Goal: Find specific page/section: Find specific page/section

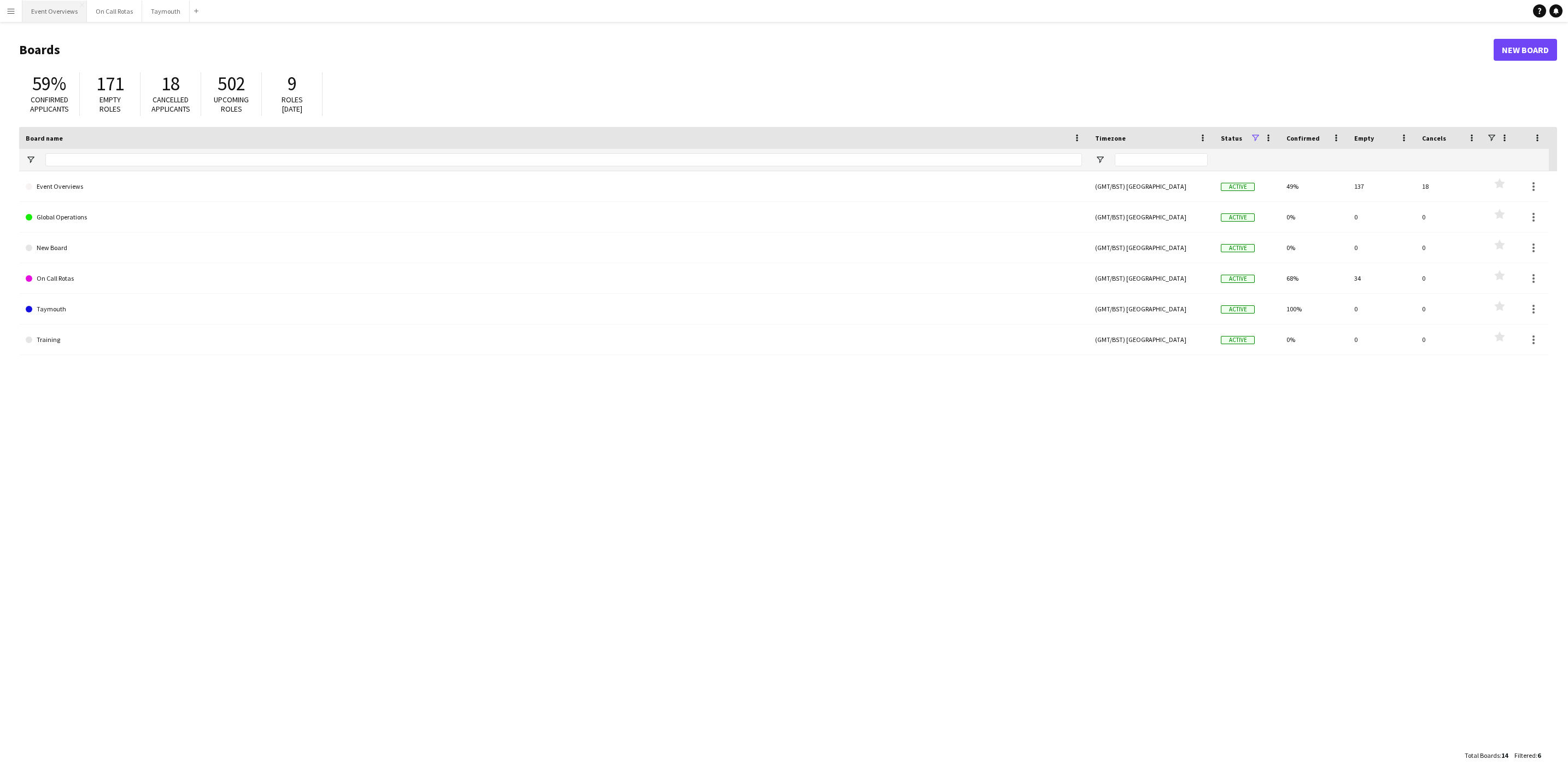
click at [57, 9] on button "Event Overviews Close" at bounding box center [54, 11] width 65 height 21
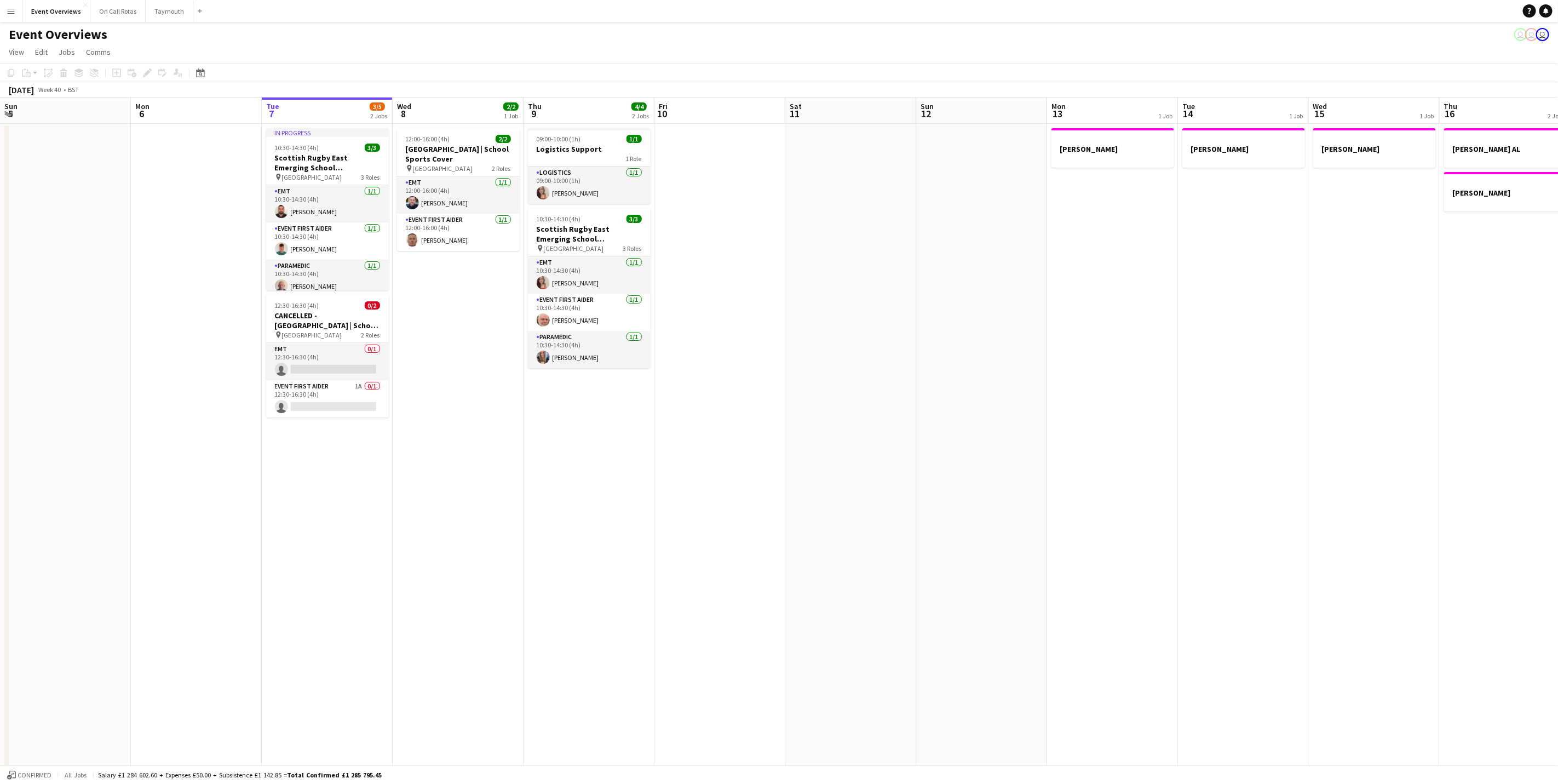
scroll to position [0, 335]
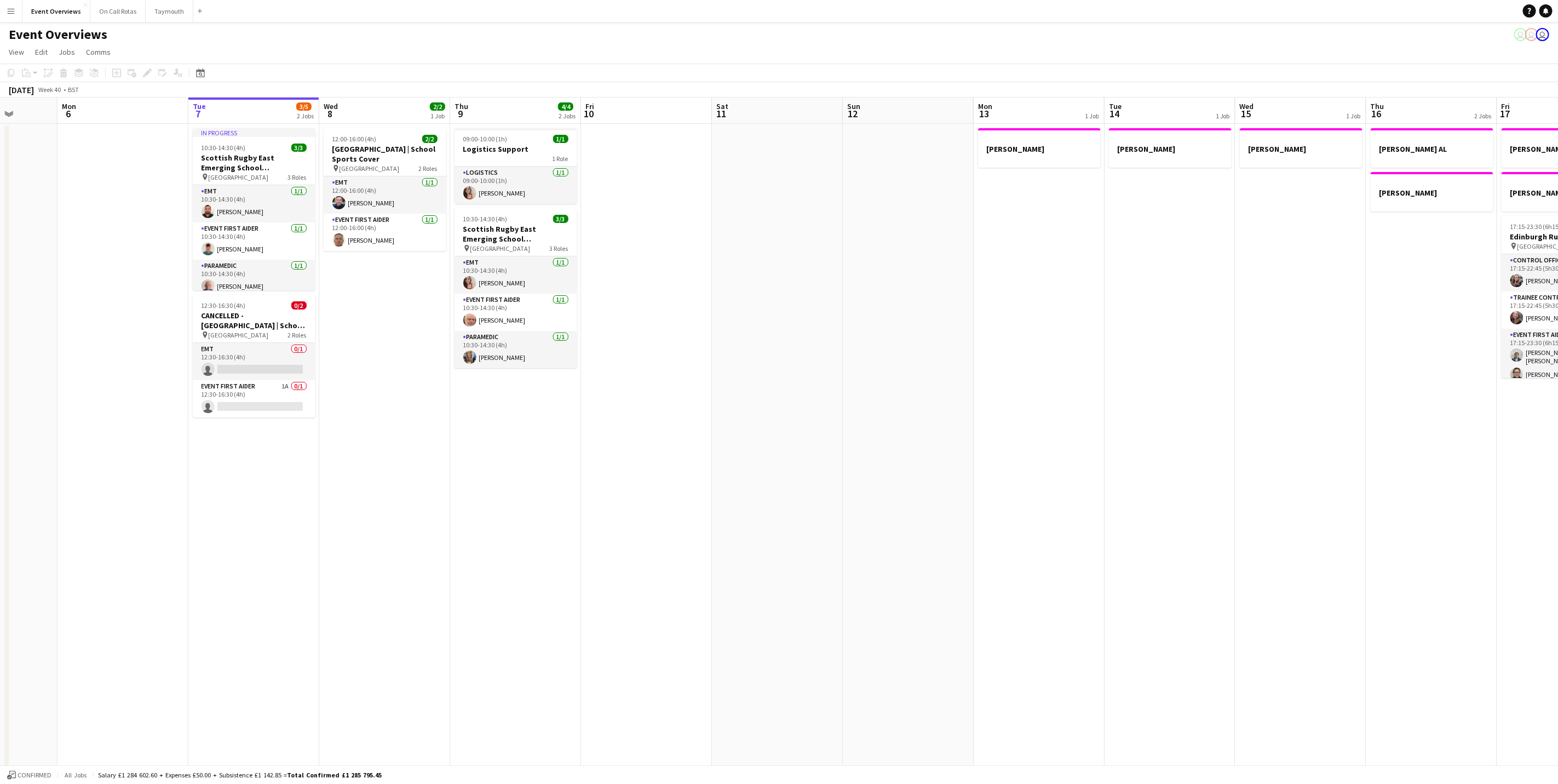
drag, startPoint x: 659, startPoint y: 406, endPoint x: 730, endPoint y: 401, distance: 71.2
click at [730, 401] on app-calendar-viewport "Fri 3 Sat 4 13/13 7 Jobs Sun 5 Mon 6 Tue 7 3/5 2 Jobs Wed 8 2/2 1 Job Thu 9 4/4…" at bounding box center [779, 545] width 1558 height 895
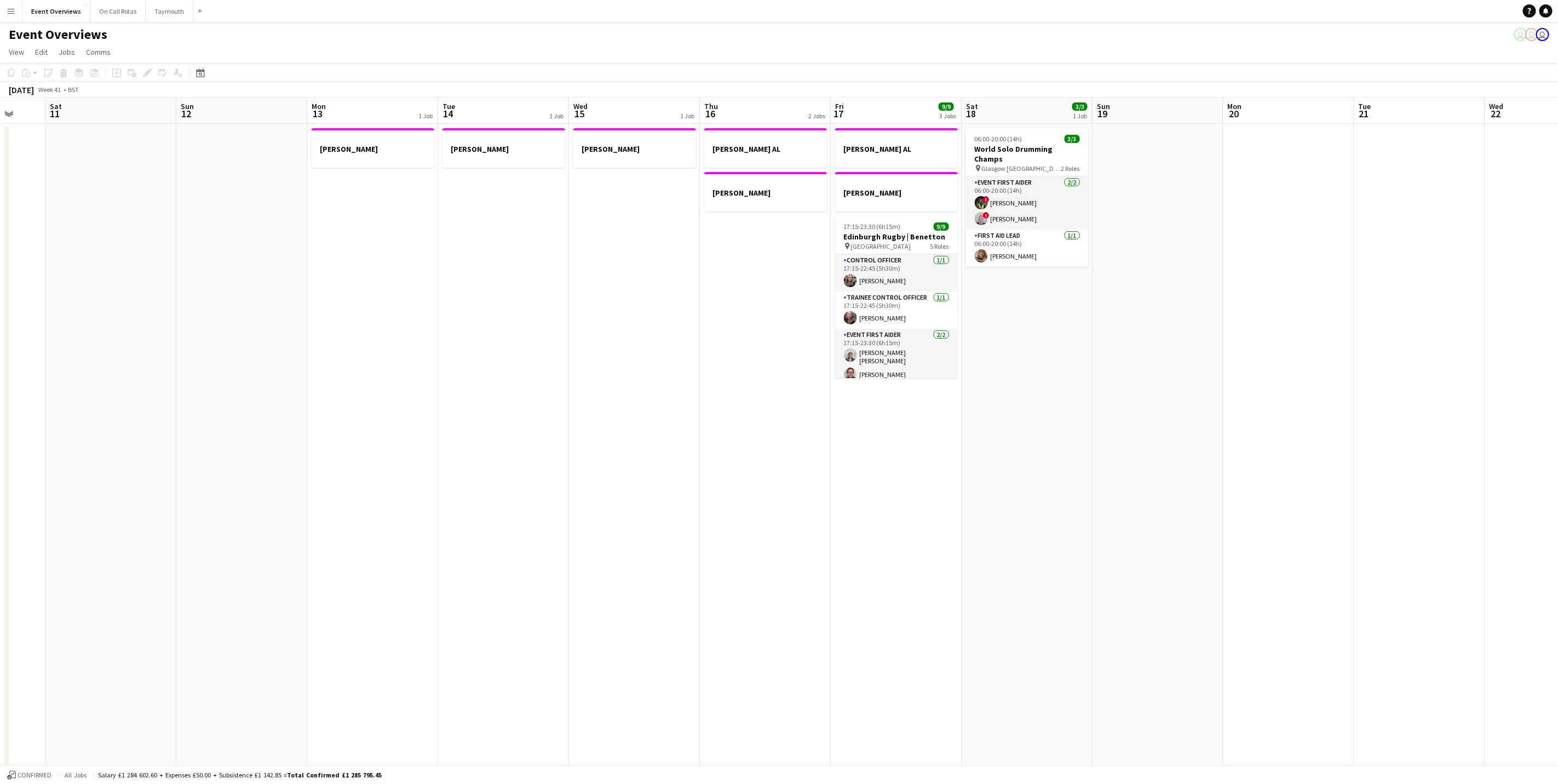
drag, startPoint x: 387, startPoint y: 439, endPoint x: 379, endPoint y: 440, distance: 8.1
click at [379, 440] on app-calendar-viewport "Wed 8 2/2 1 Job Thu 9 4/4 2 Jobs Fri 10 Sat 11 Sun 12 Mon 13 1 Job Tue 14 1 Job…" at bounding box center [779, 545] width 1558 height 895
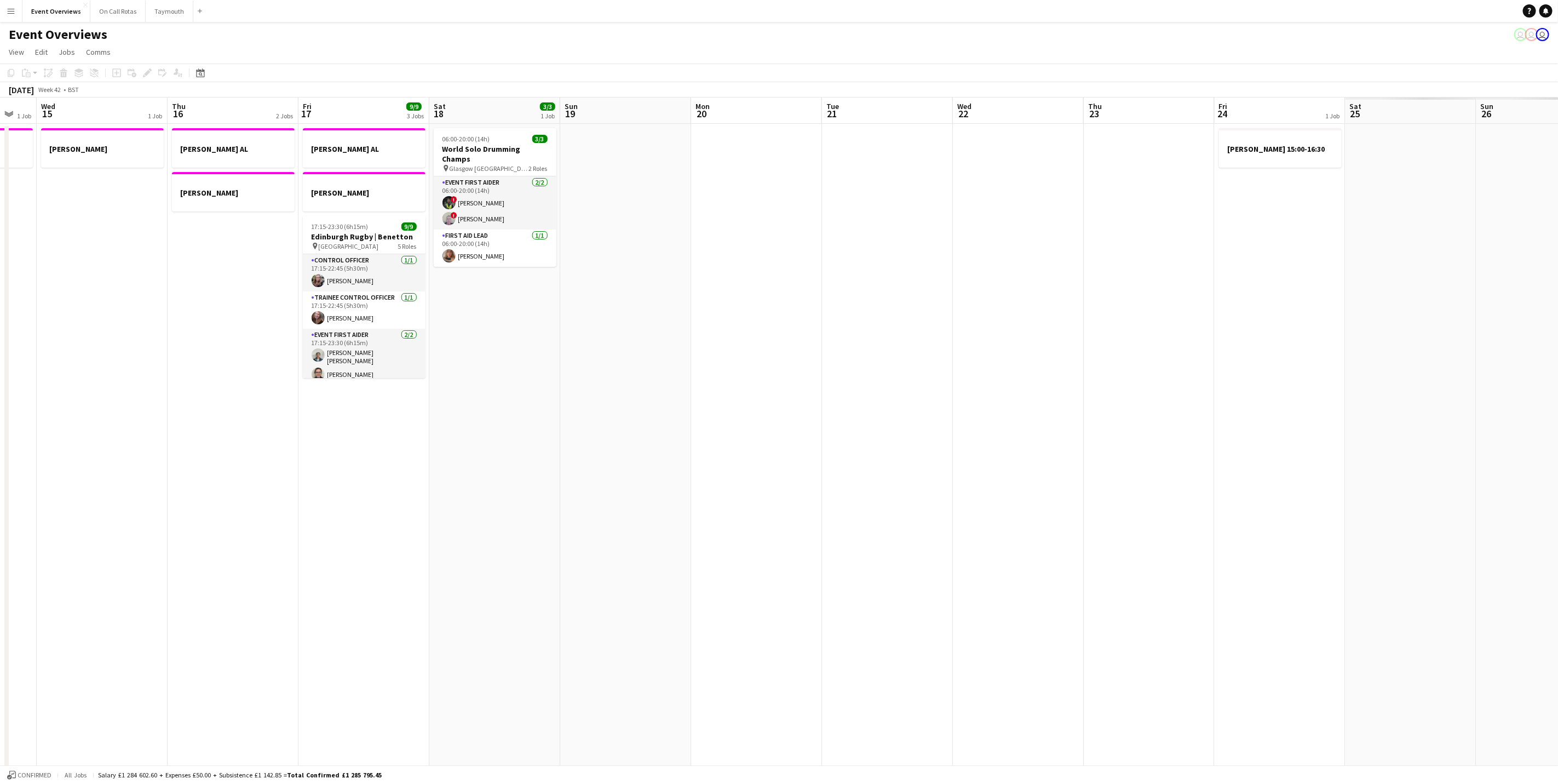
drag, startPoint x: 1227, startPoint y: 373, endPoint x: 697, endPoint y: 406, distance: 531.0
click at [697, 406] on app-calendar-viewport "Sun 12 Mon 13 1 Job Tue 14 1 Job Wed 15 1 Job Thu 16 2 Jobs Fri 17 9/9 3 Jobs S…" at bounding box center [779, 545] width 1558 height 895
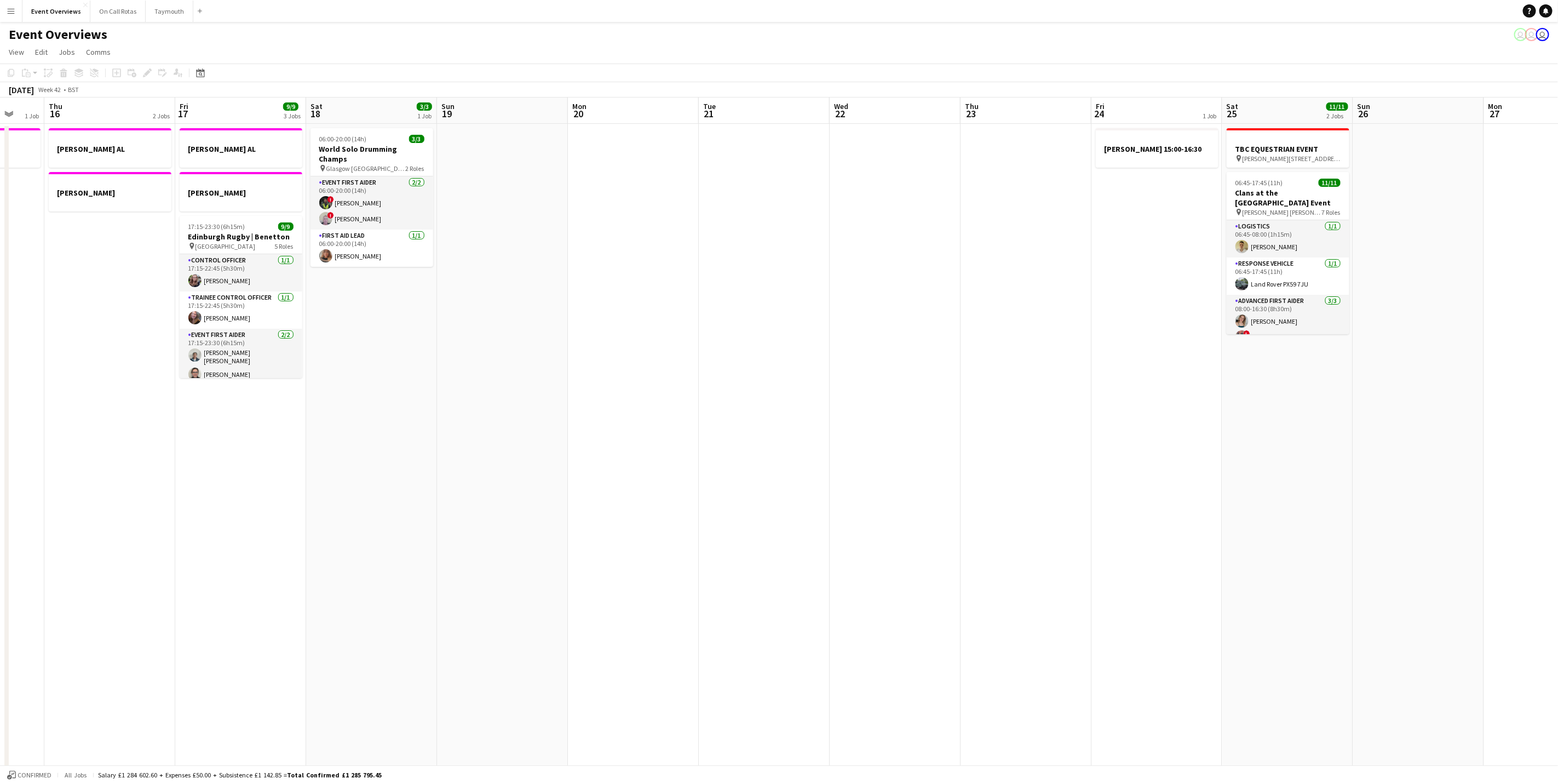
drag, startPoint x: 1093, startPoint y: 356, endPoint x: 832, endPoint y: 364, distance: 261.1
click at [832, 364] on app-calendar-viewport "Mon 13 1 Job Tue 14 1 Job Wed 15 1 Job Thu 16 2 Jobs Fri 17 9/9 3 Jobs Sat 18 3…" at bounding box center [779, 545] width 1558 height 895
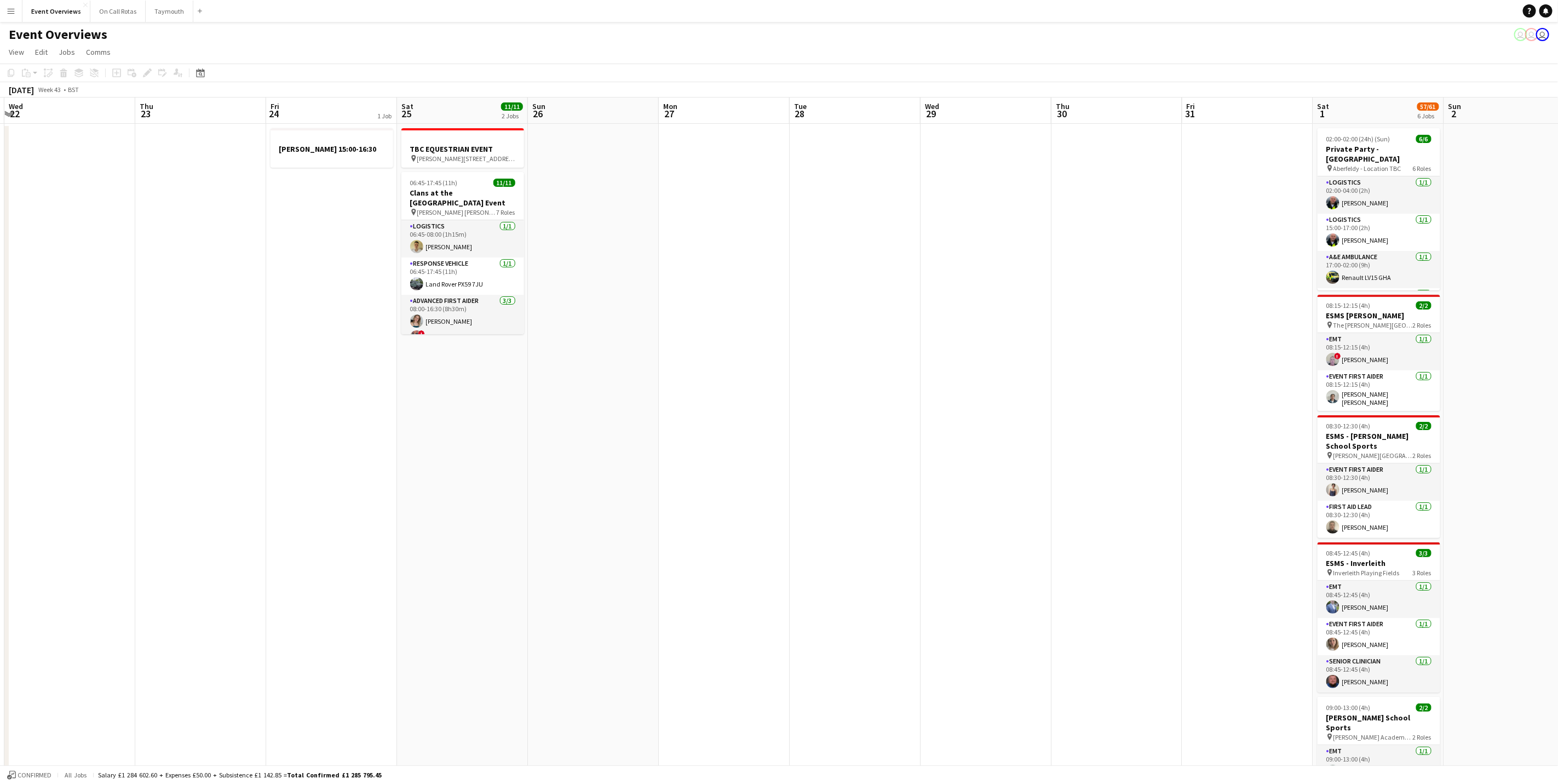
scroll to position [0, 370]
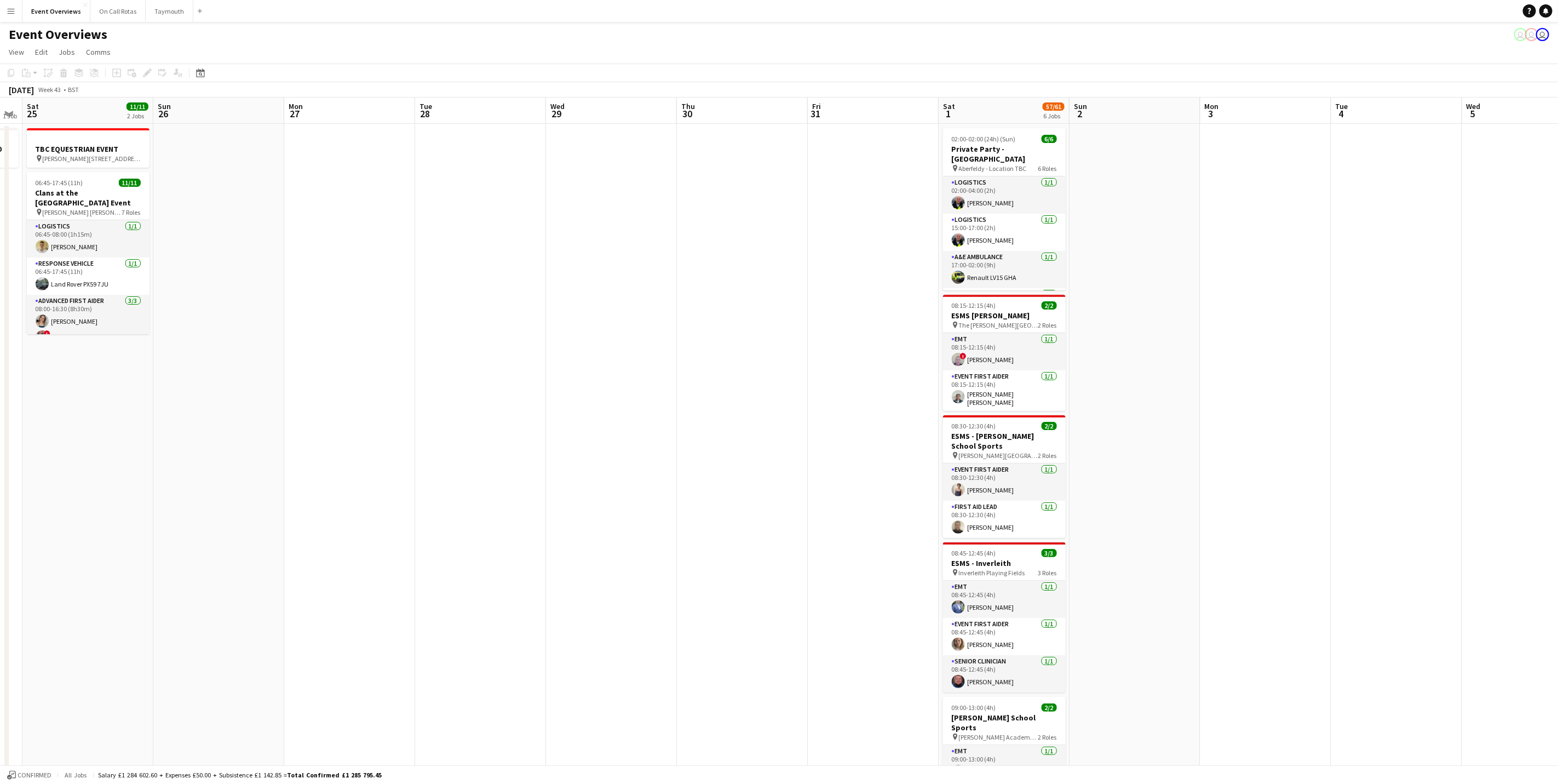
drag, startPoint x: 1060, startPoint y: 318, endPoint x: 388, endPoint y: 353, distance: 672.9
click at [388, 353] on app-calendar-viewport "Wed 22 Thu 23 Fri 24 1 Job Sat 25 11/11 2 Jobs Sun 26 Mon 27 Tue 28 Wed 29 Thu …" at bounding box center [779, 553] width 1558 height 910
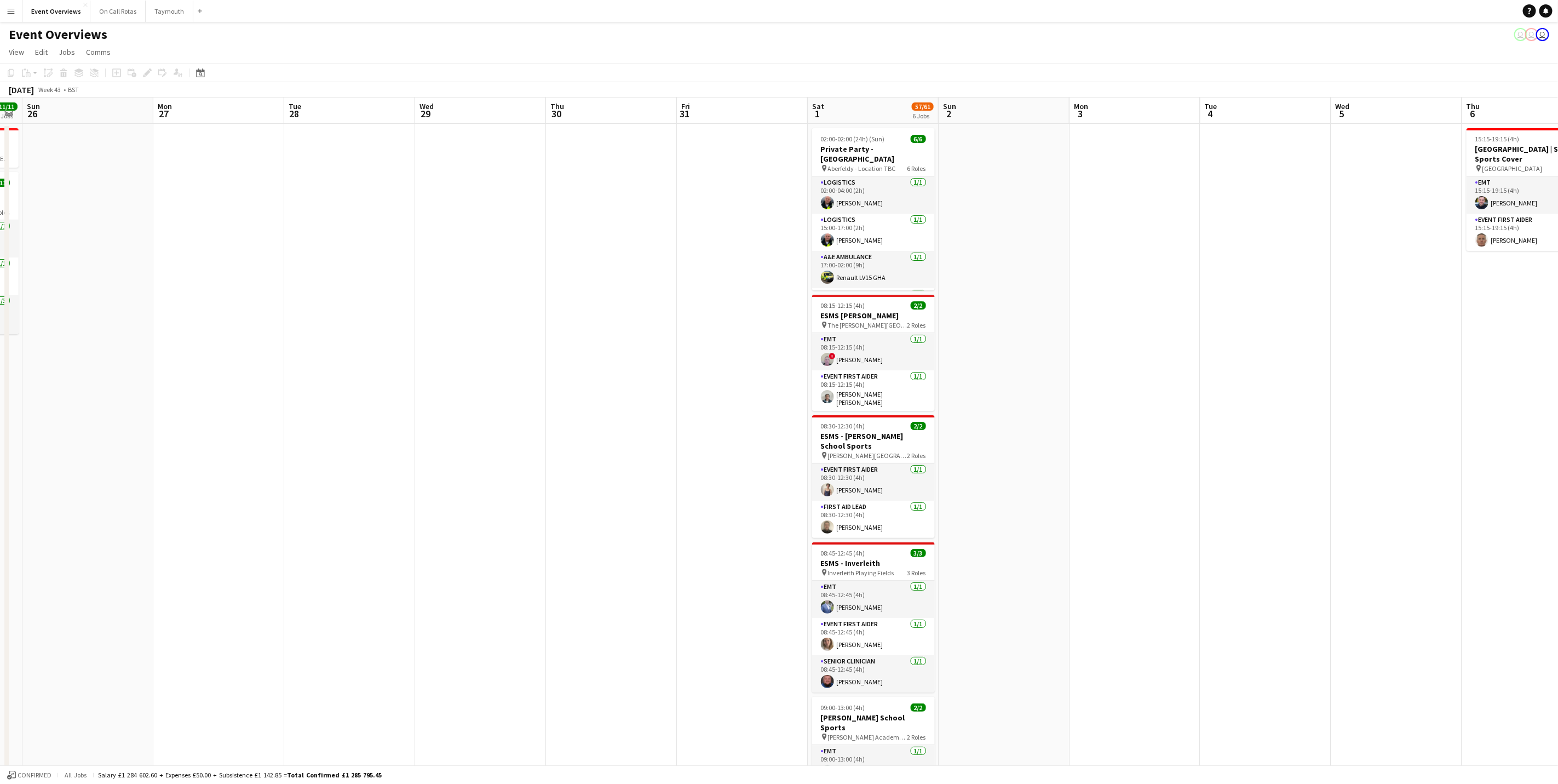
scroll to position [0, 337]
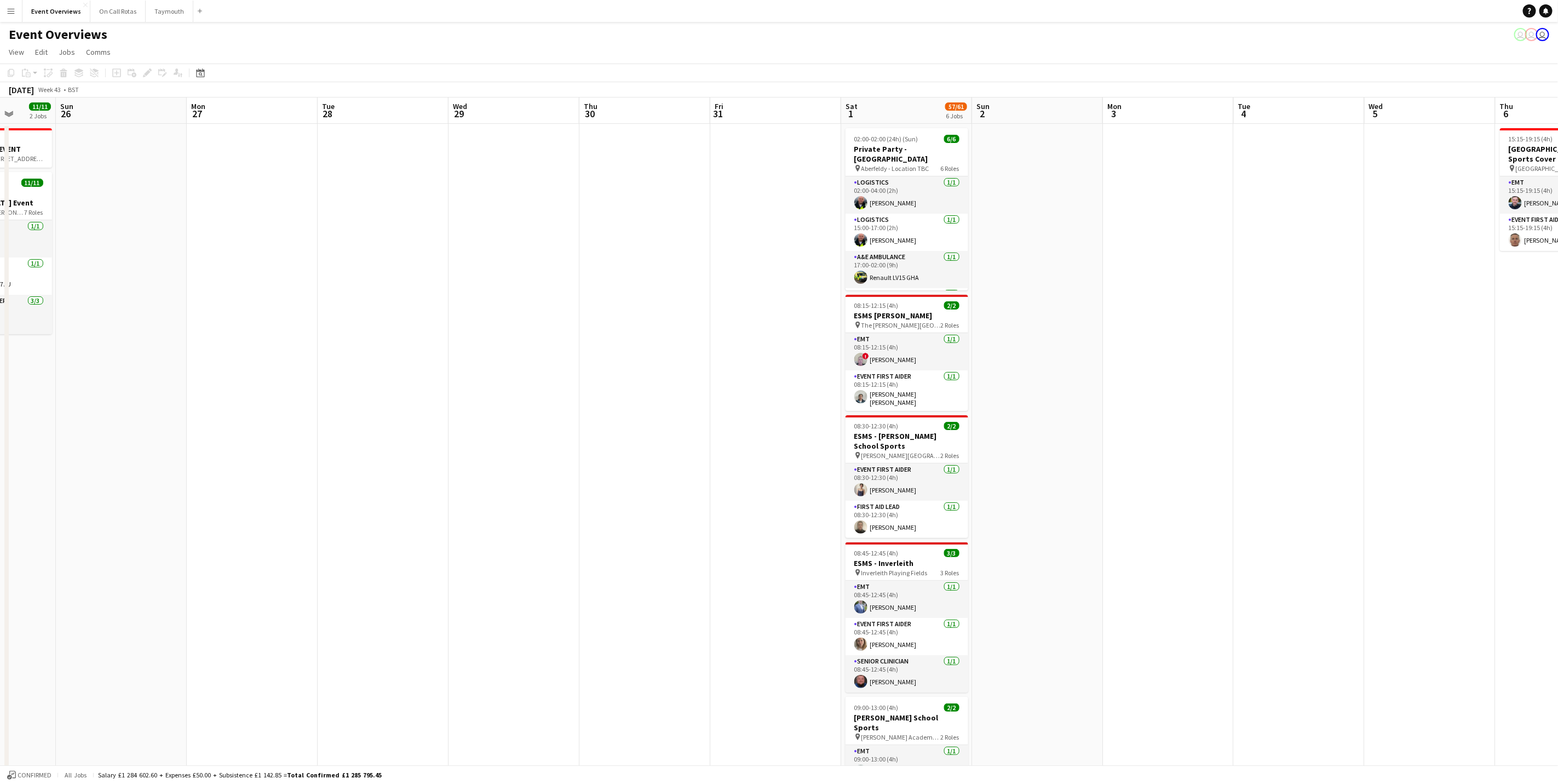
drag, startPoint x: 700, startPoint y: 338, endPoint x: 641, endPoint y: 338, distance: 59.0
click at [641, 338] on app-calendar-viewport "Thu 23 Fri 24 1 Job Sat 25 11/11 2 Jobs Sun 26 Mon 27 Tue 28 Wed 29 Thu 30 Fri …" at bounding box center [779, 553] width 1558 height 910
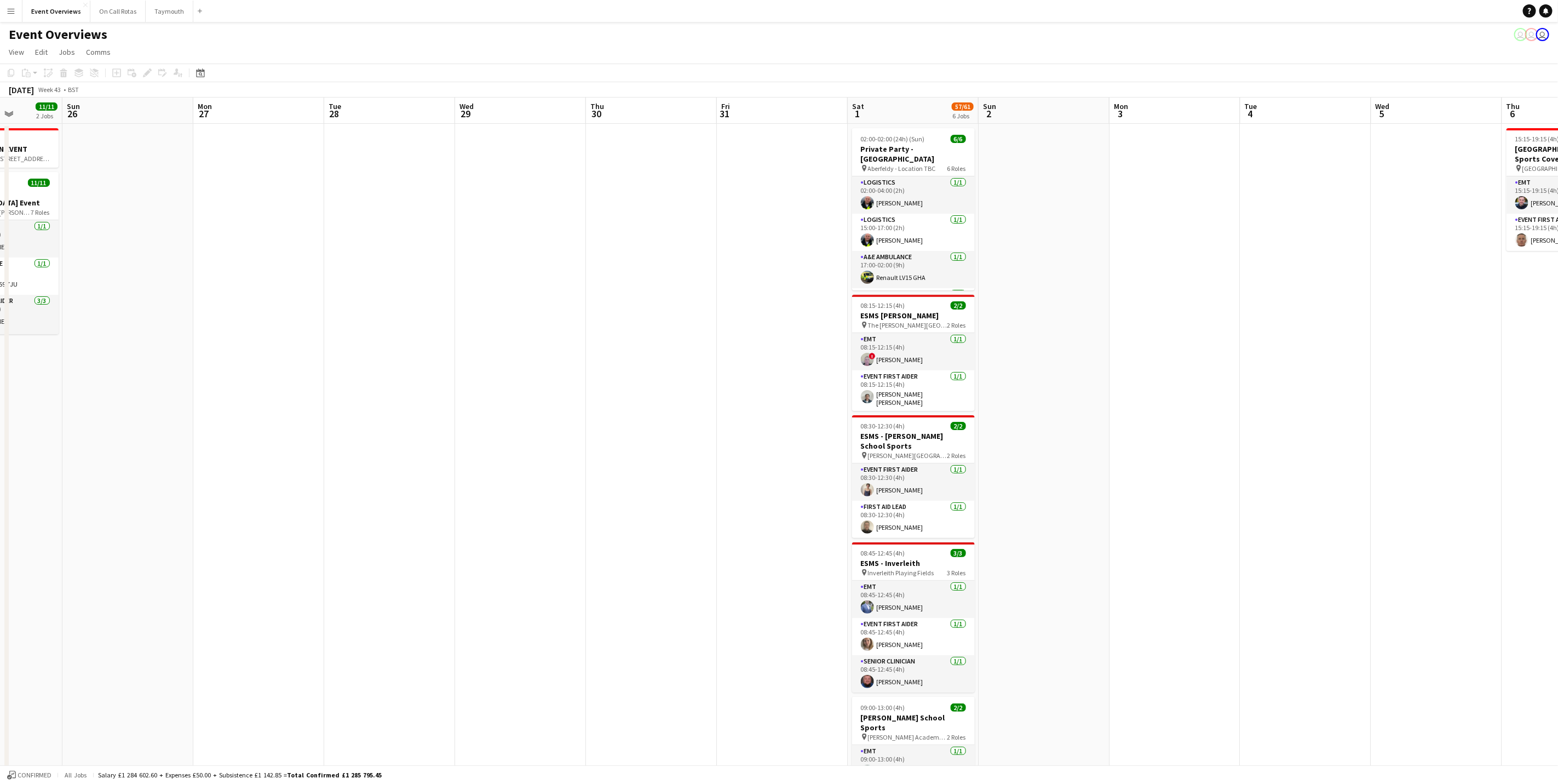
scroll to position [0, 240]
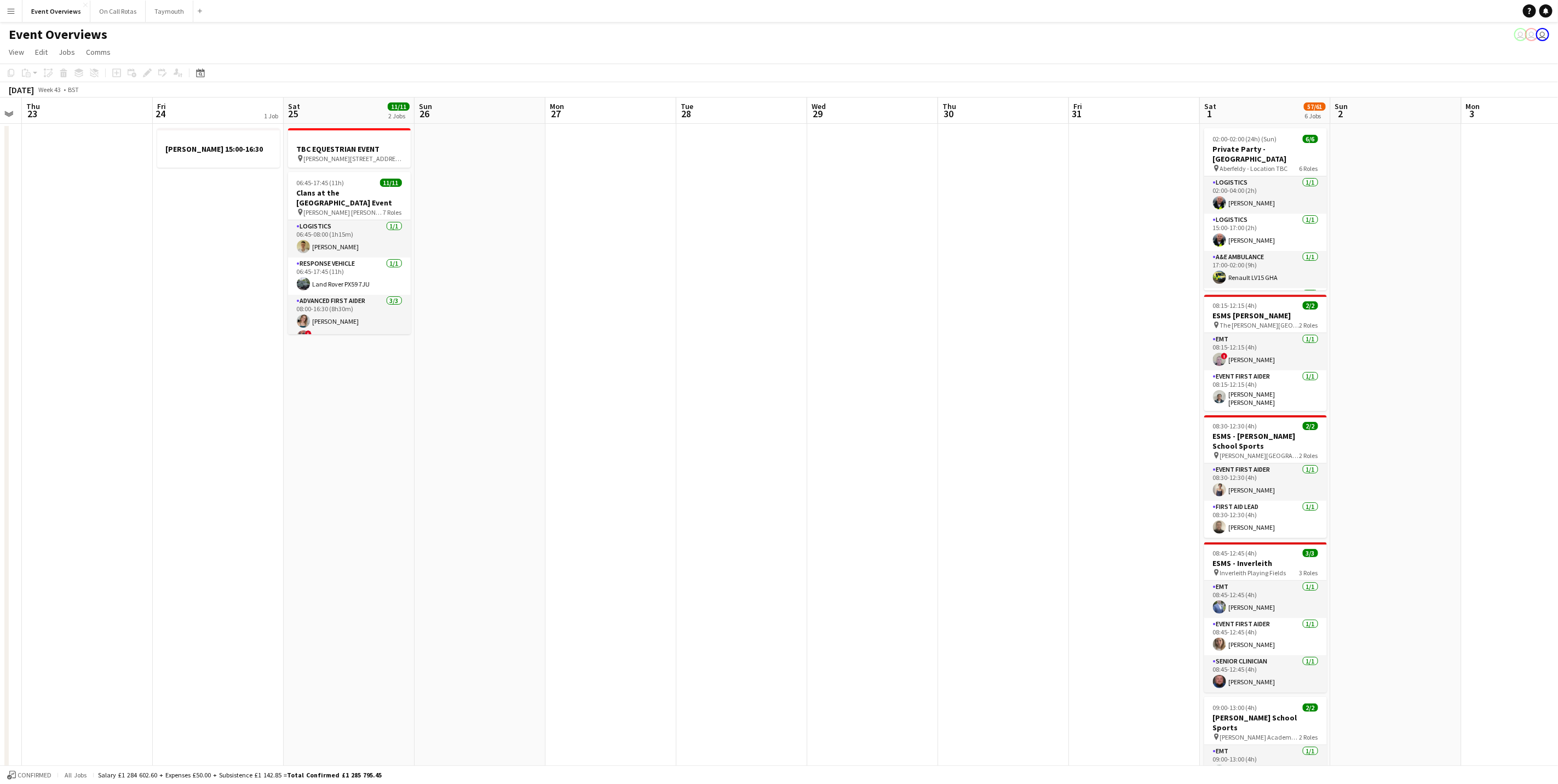
drag, startPoint x: 481, startPoint y: 368, endPoint x: 840, endPoint y: 330, distance: 361.0
click at [840, 330] on app-calendar-viewport "Tue 21 Wed 22 Thu 23 Fri 24 1 Job Sat 25 11/11 2 Jobs Sun 26 Mon 27 Tue 28 Wed …" at bounding box center [779, 553] width 1558 height 910
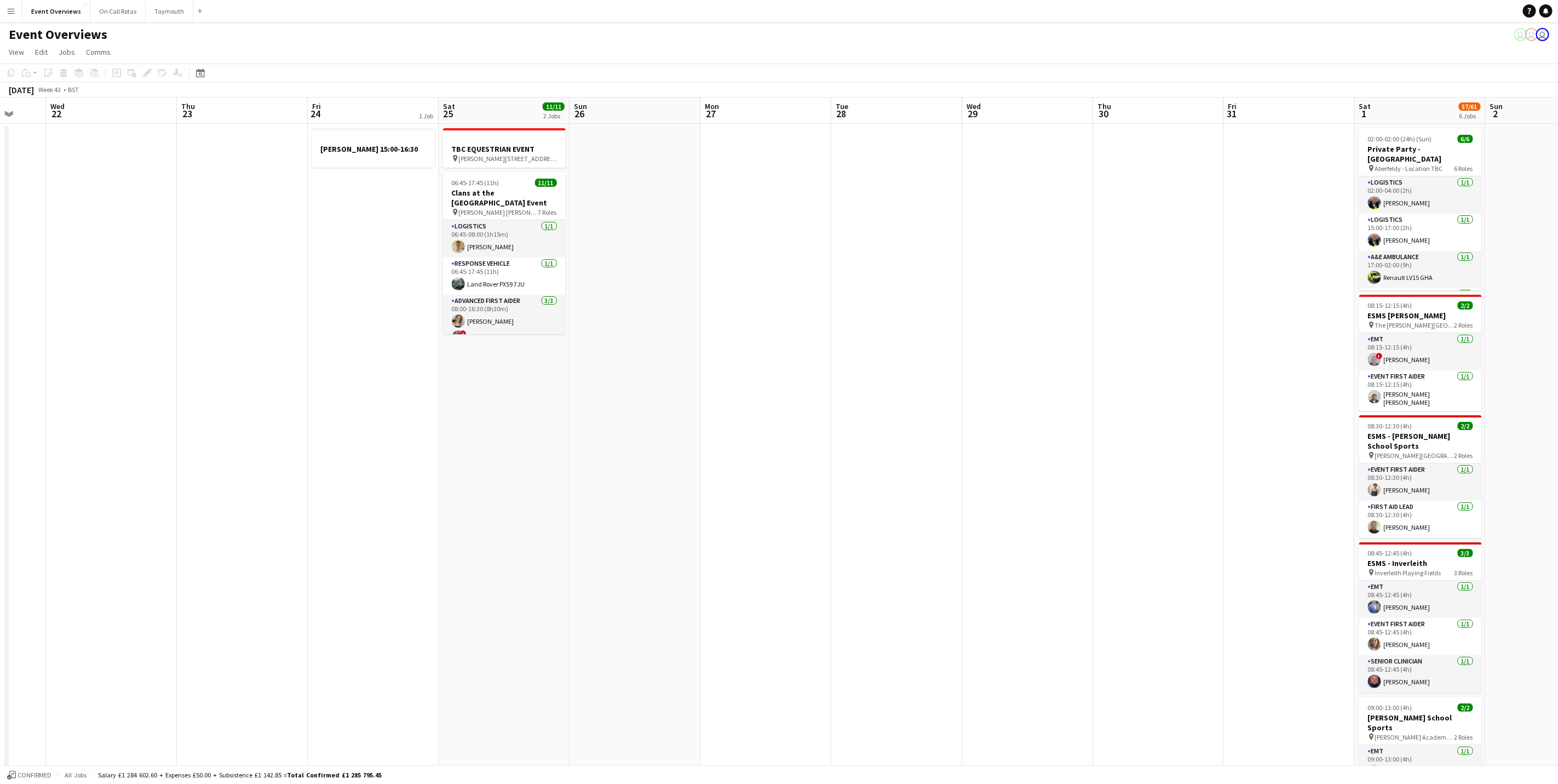
scroll to position [0, 236]
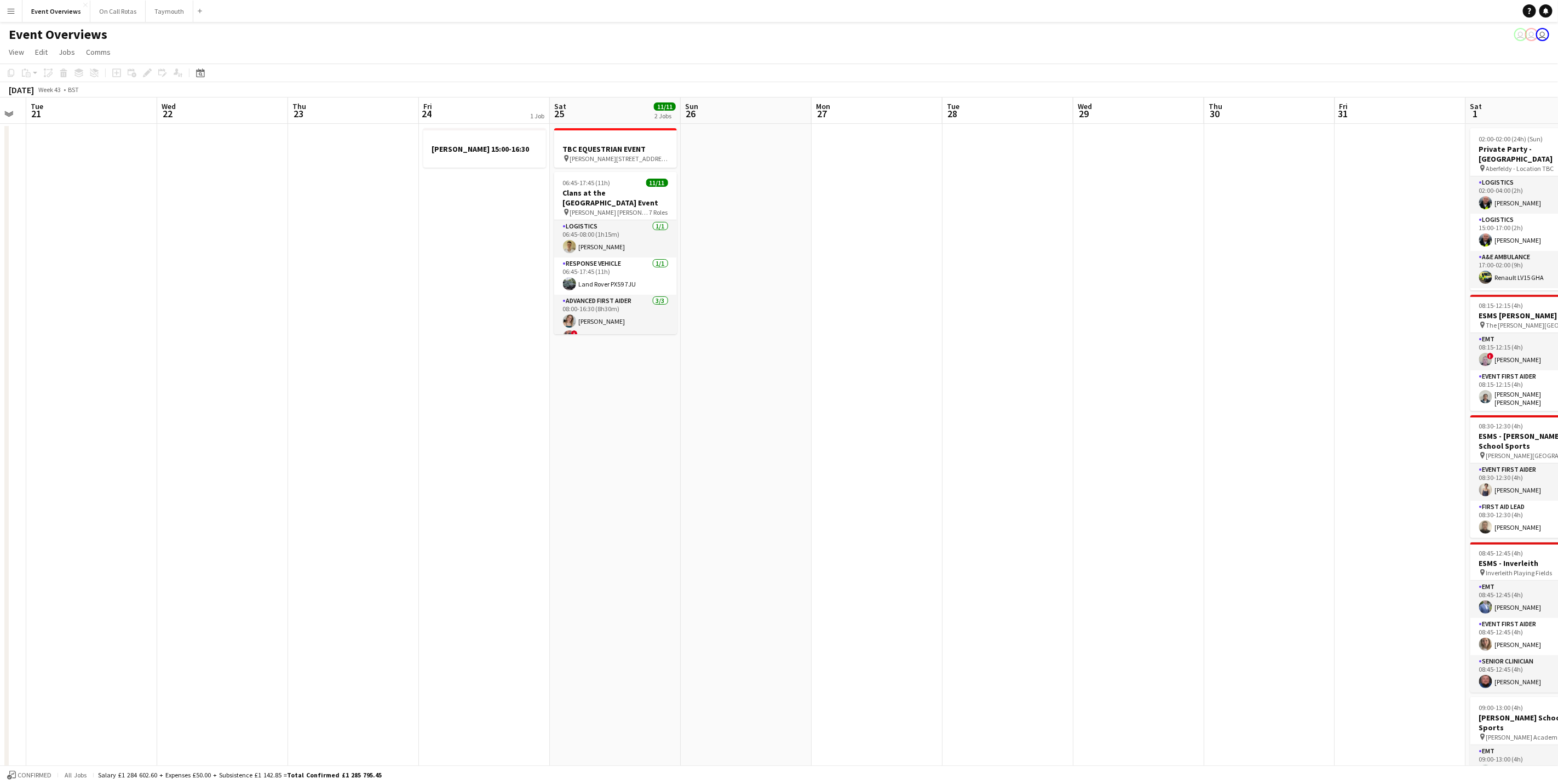
drag, startPoint x: 973, startPoint y: 502, endPoint x: 1239, endPoint y: 438, distance: 273.6
click at [1239, 438] on app-calendar-viewport "Sun 19 Mon 20 Tue 21 Wed 22 Thu 23 Fri 24 1 Job Sat 25 11/11 2 Jobs Sun 26 Mon …" at bounding box center [779, 553] width 1558 height 910
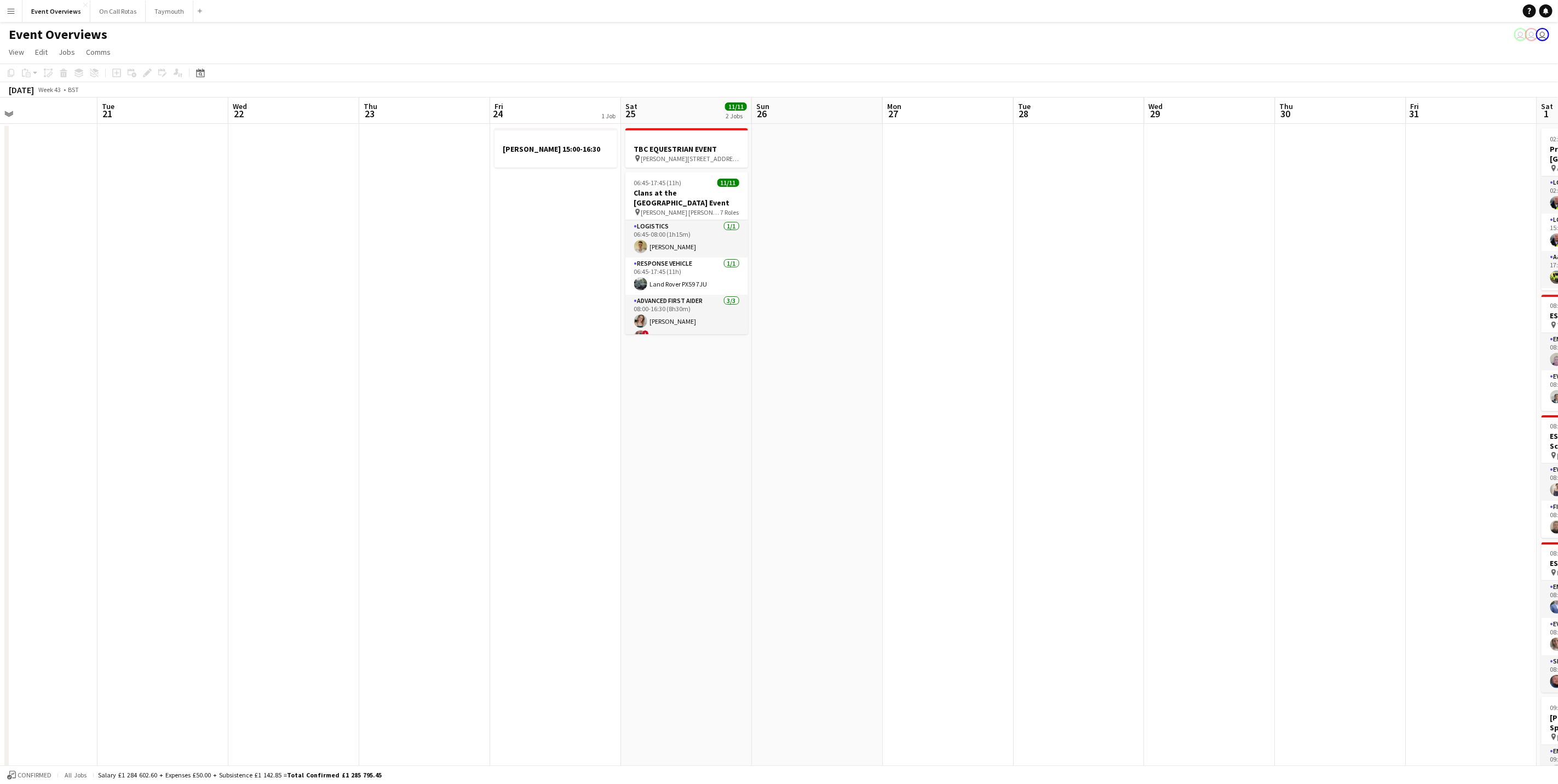
scroll to position [0, 437]
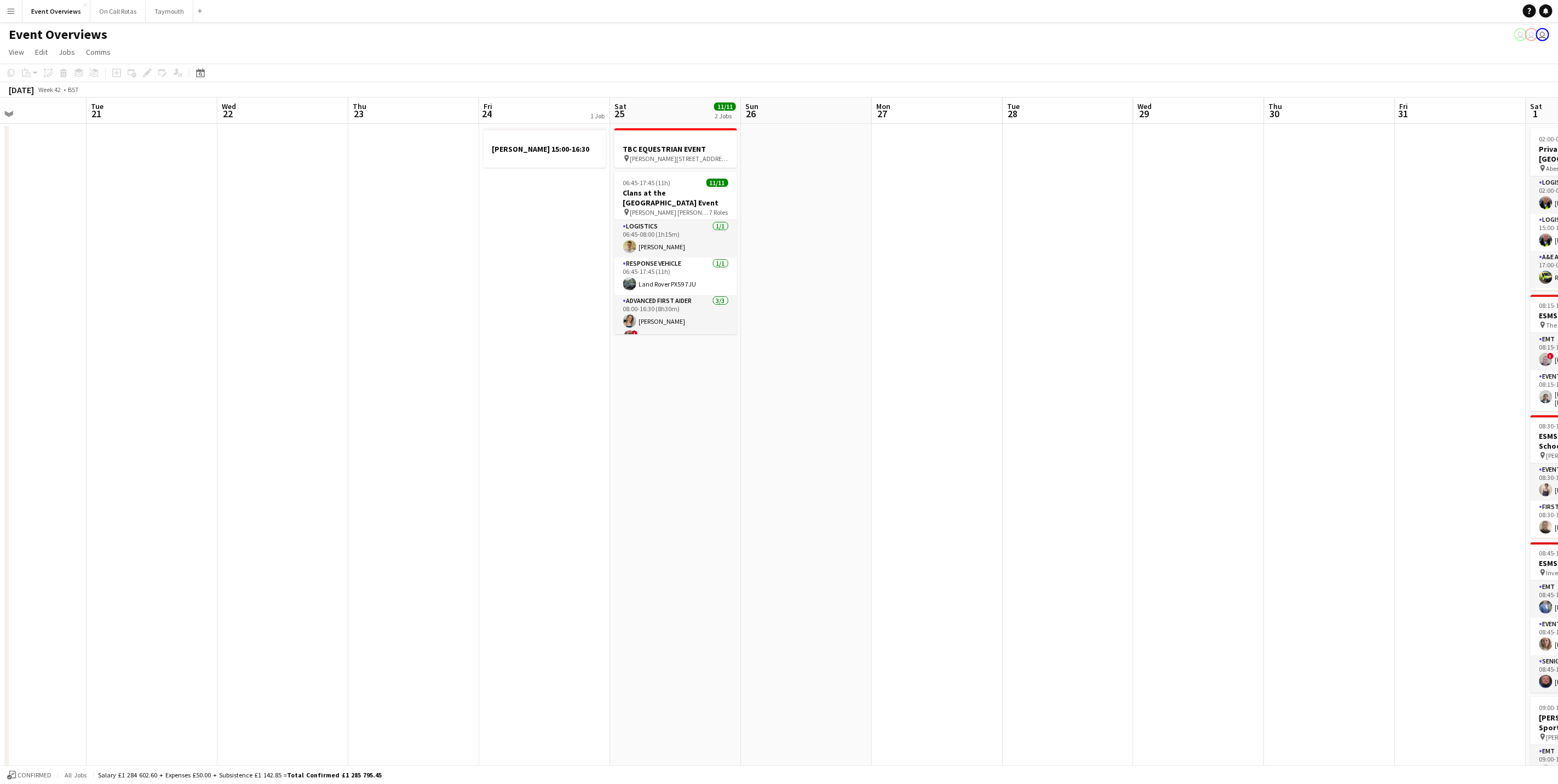
drag, startPoint x: 1200, startPoint y: 343, endPoint x: 813, endPoint y: 375, distance: 388.3
click at [813, 375] on app-calendar-viewport "Fri 17 9/9 3 Jobs Sat 18 3/3 1 Job Sun 19 Mon 20 Tue 21 Wed 22 Thu 23 Fri 24 1 …" at bounding box center [779, 553] width 1558 height 910
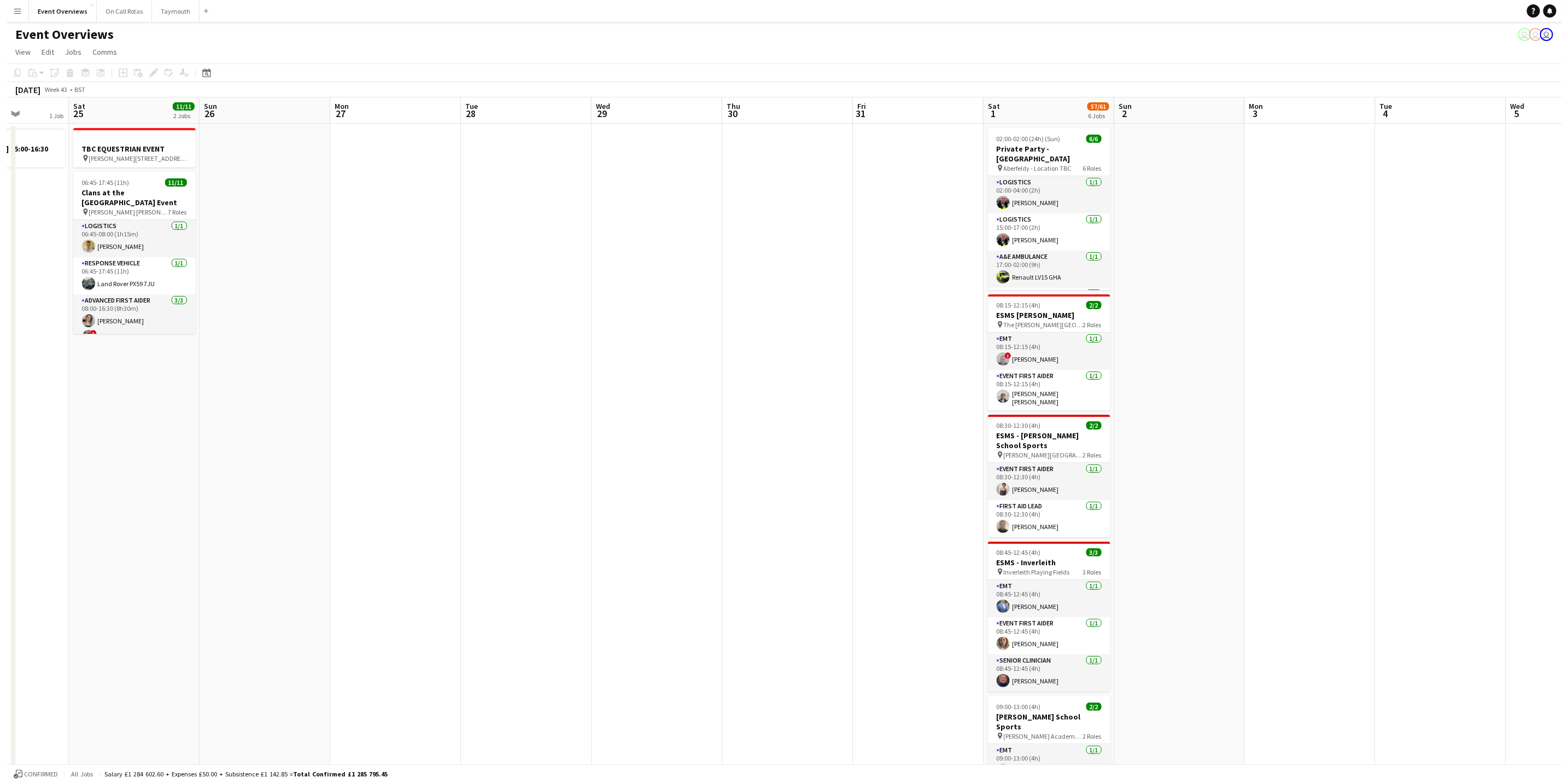
scroll to position [0, 336]
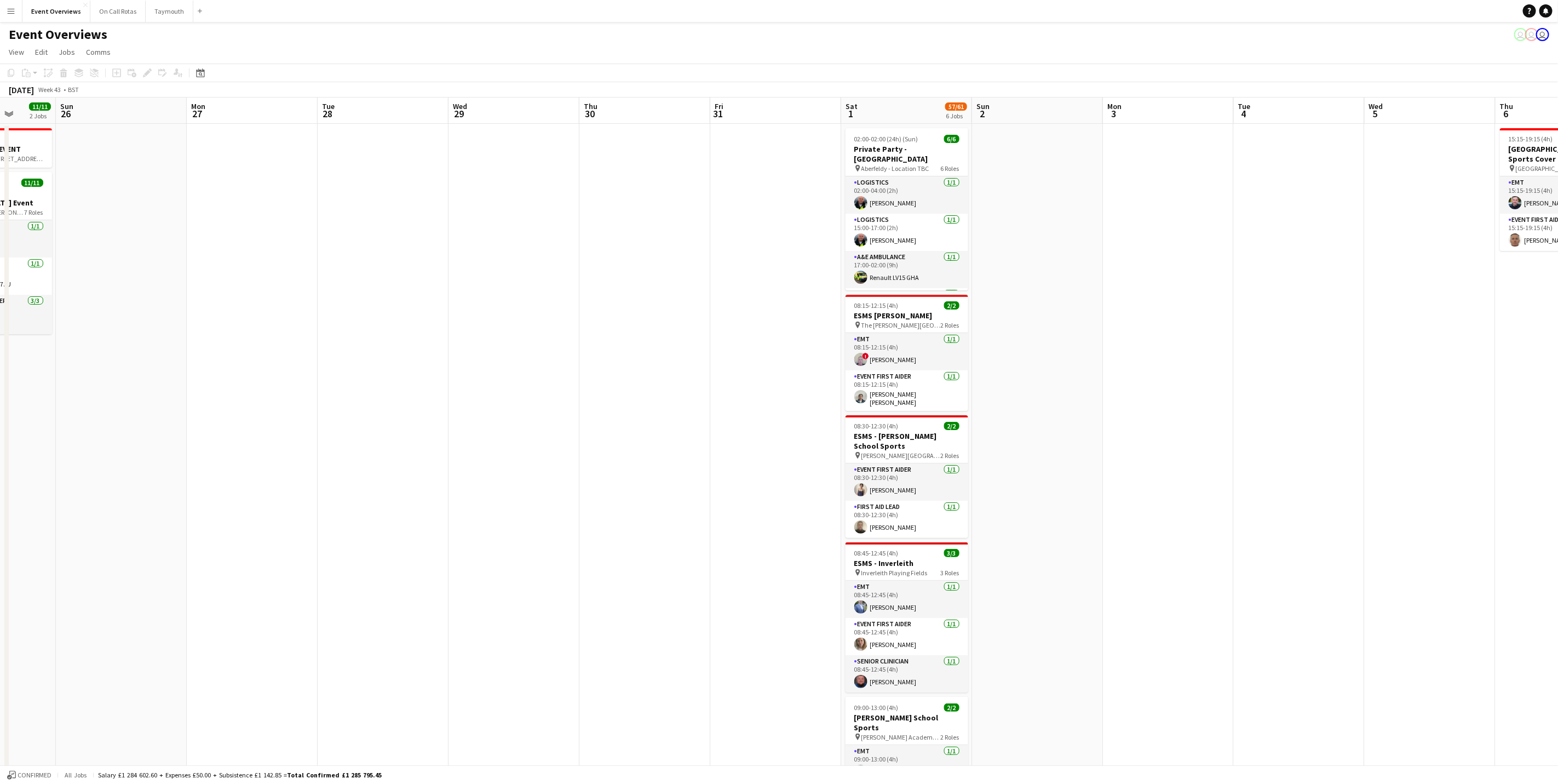
drag, startPoint x: 1158, startPoint y: 350, endPoint x: 473, endPoint y: 390, distance: 686.2
click at [473, 390] on app-calendar-viewport "Thu 23 Fri 24 1 Job Sat 25 11/11 2 Jobs Sun 26 Mon 27 Tue 28 Wed 29 Thu 30 Fri …" at bounding box center [779, 553] width 1558 height 910
drag, startPoint x: 2, startPoint y: 9, endPoint x: 12, endPoint y: 24, distance: 18.0
click at [2, 9] on button "Menu" at bounding box center [11, 11] width 22 height 22
click at [144, 56] on link "My Workforce" at bounding box center [165, 59] width 110 height 22
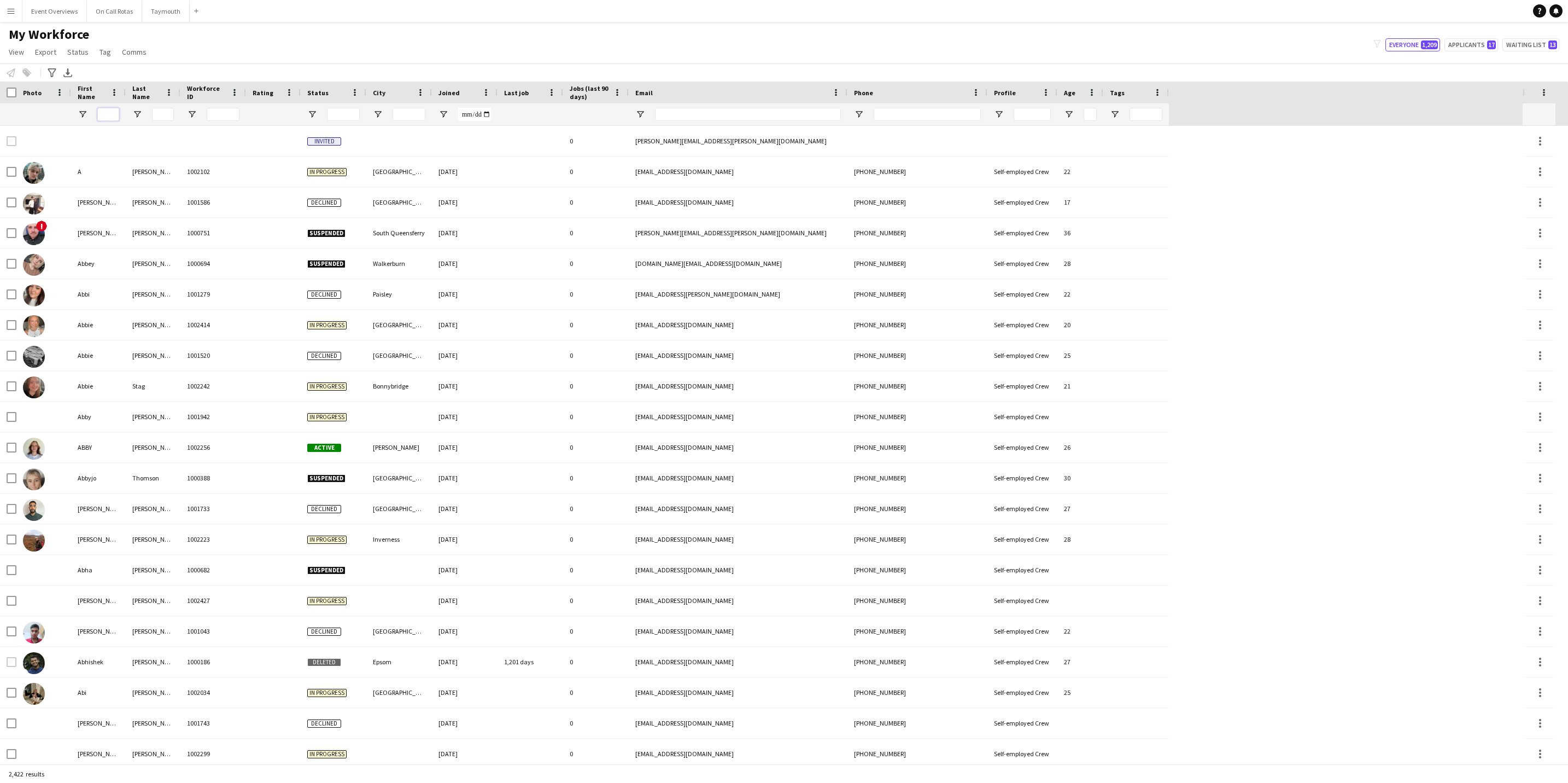
click at [113, 112] on input "First Name Filter Input" at bounding box center [109, 114] width 22 height 13
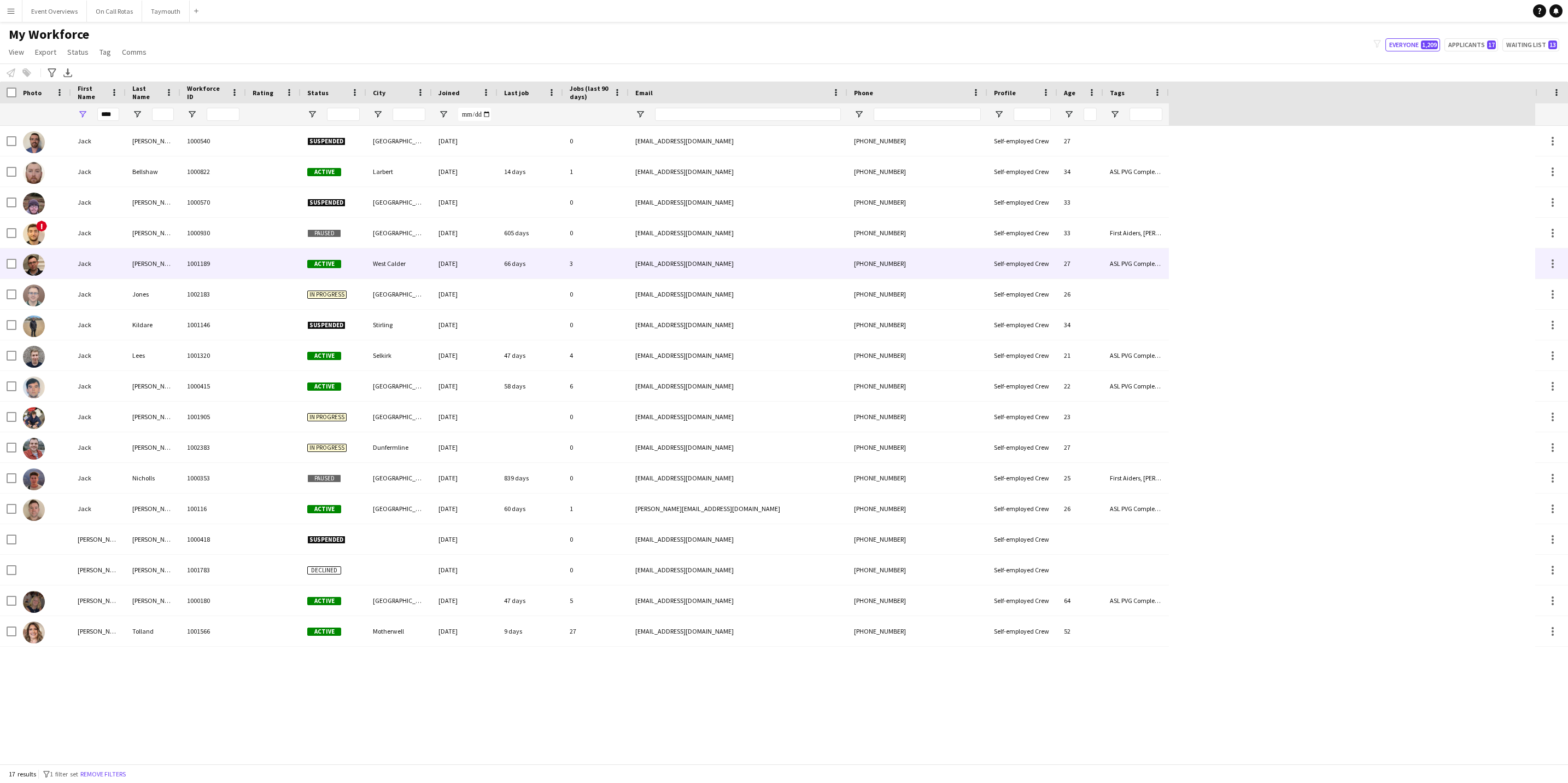
click at [115, 274] on div "Jack" at bounding box center [98, 263] width 54 height 30
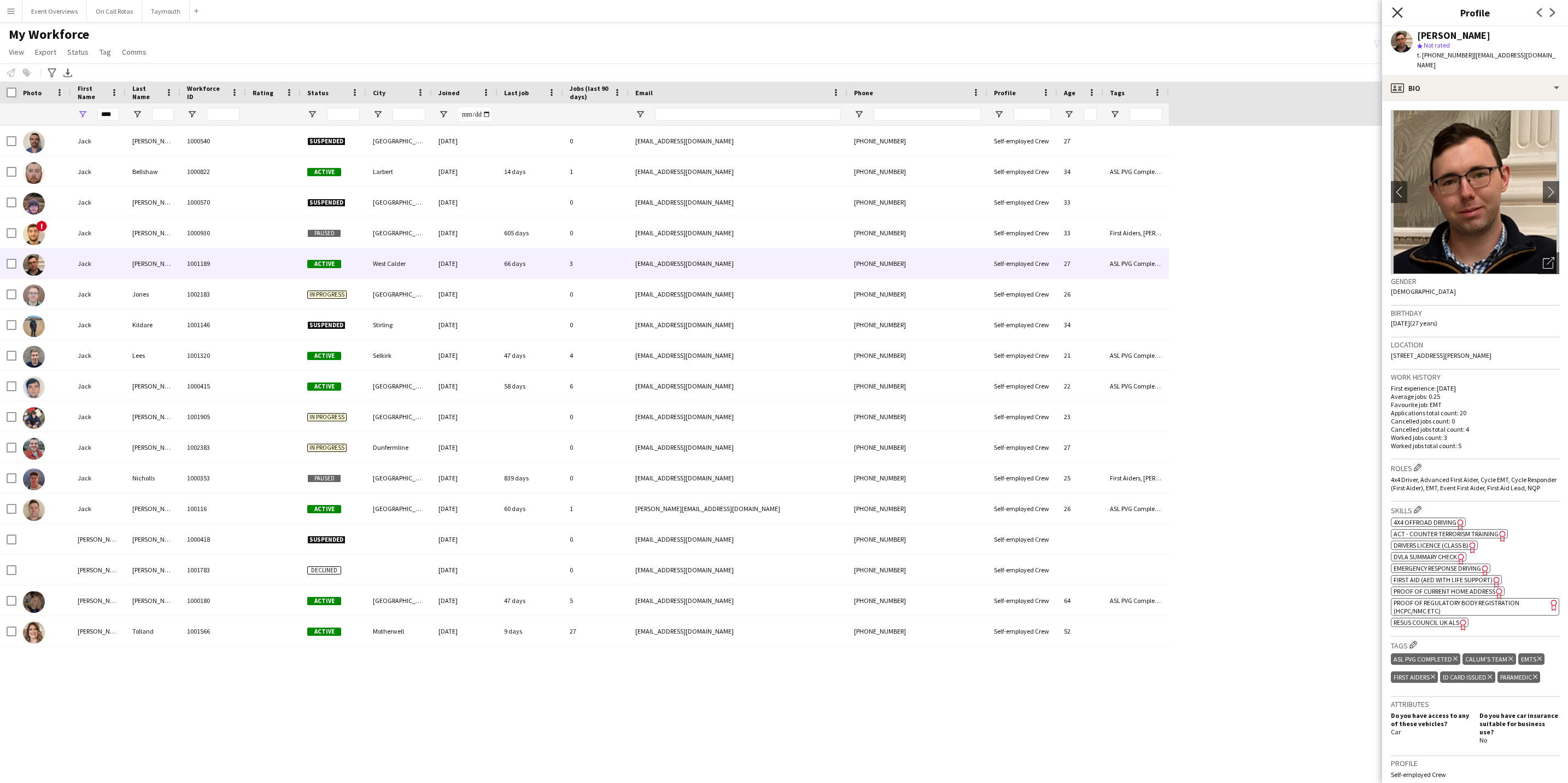
click at [1393, 13] on icon "Close pop-in" at bounding box center [1397, 12] width 10 height 10
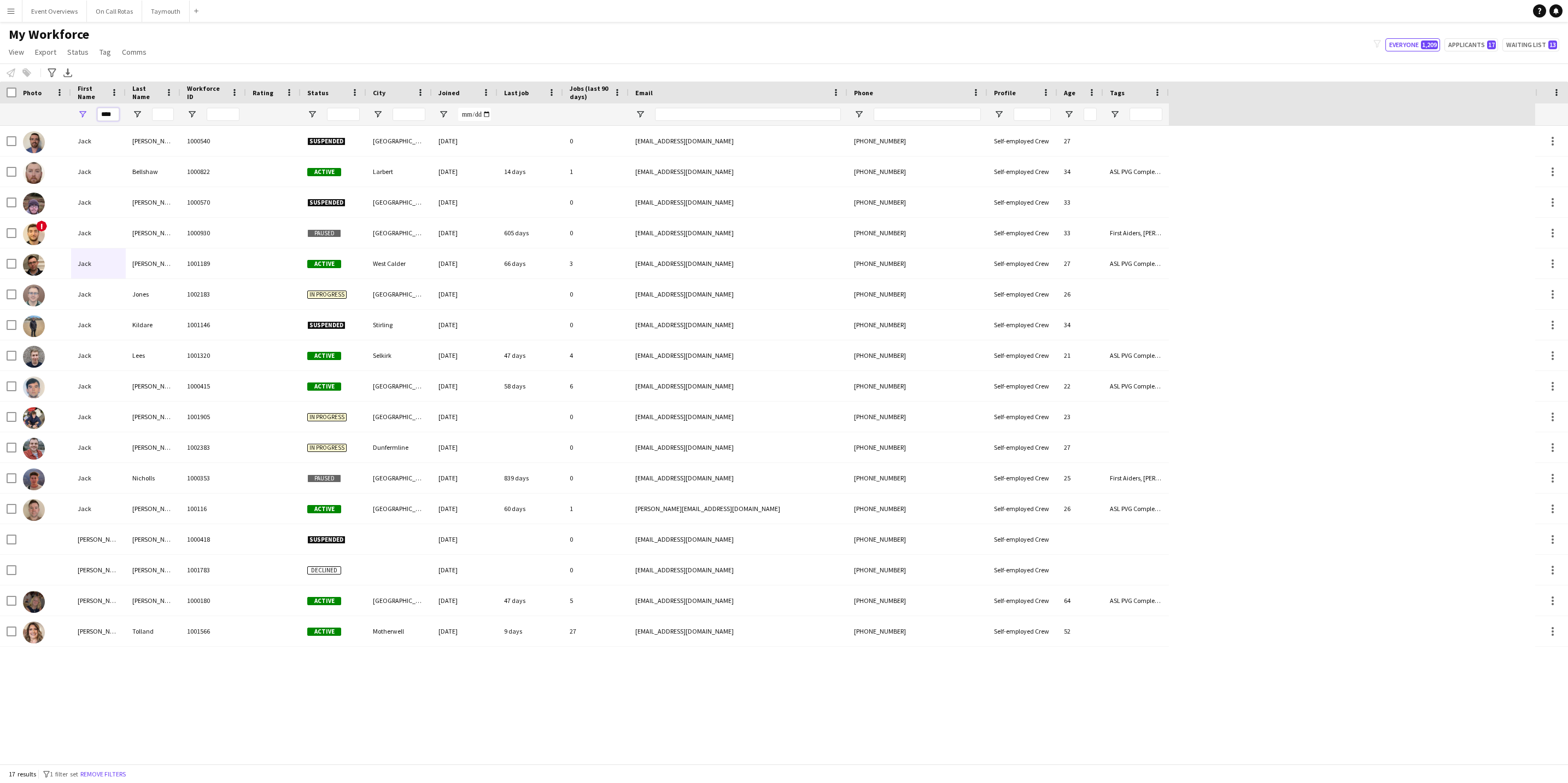
click at [112, 115] on input "****" at bounding box center [109, 114] width 22 height 13
type input "*"
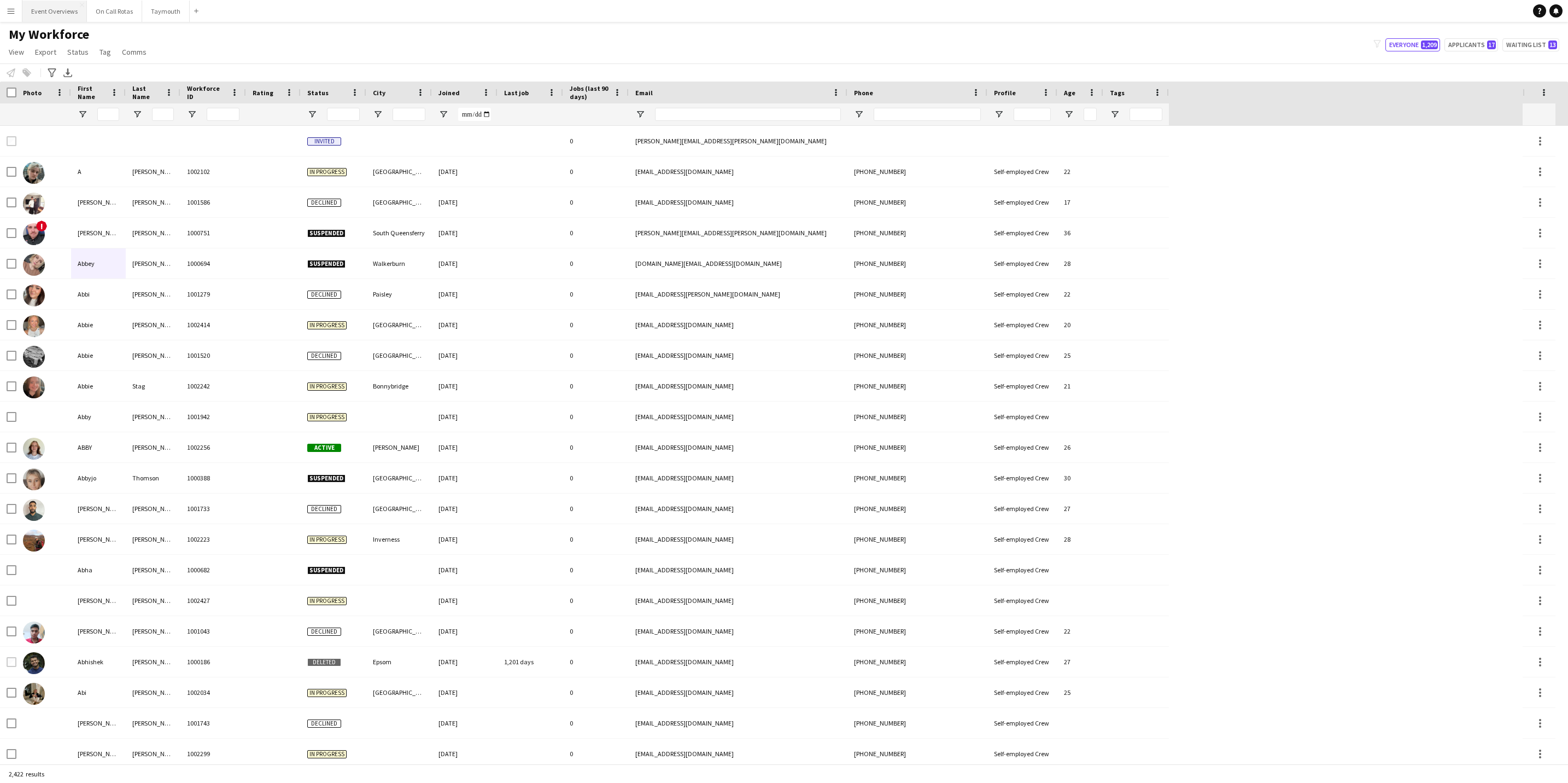
click at [63, 20] on button "Event Overviews Close" at bounding box center [54, 11] width 65 height 21
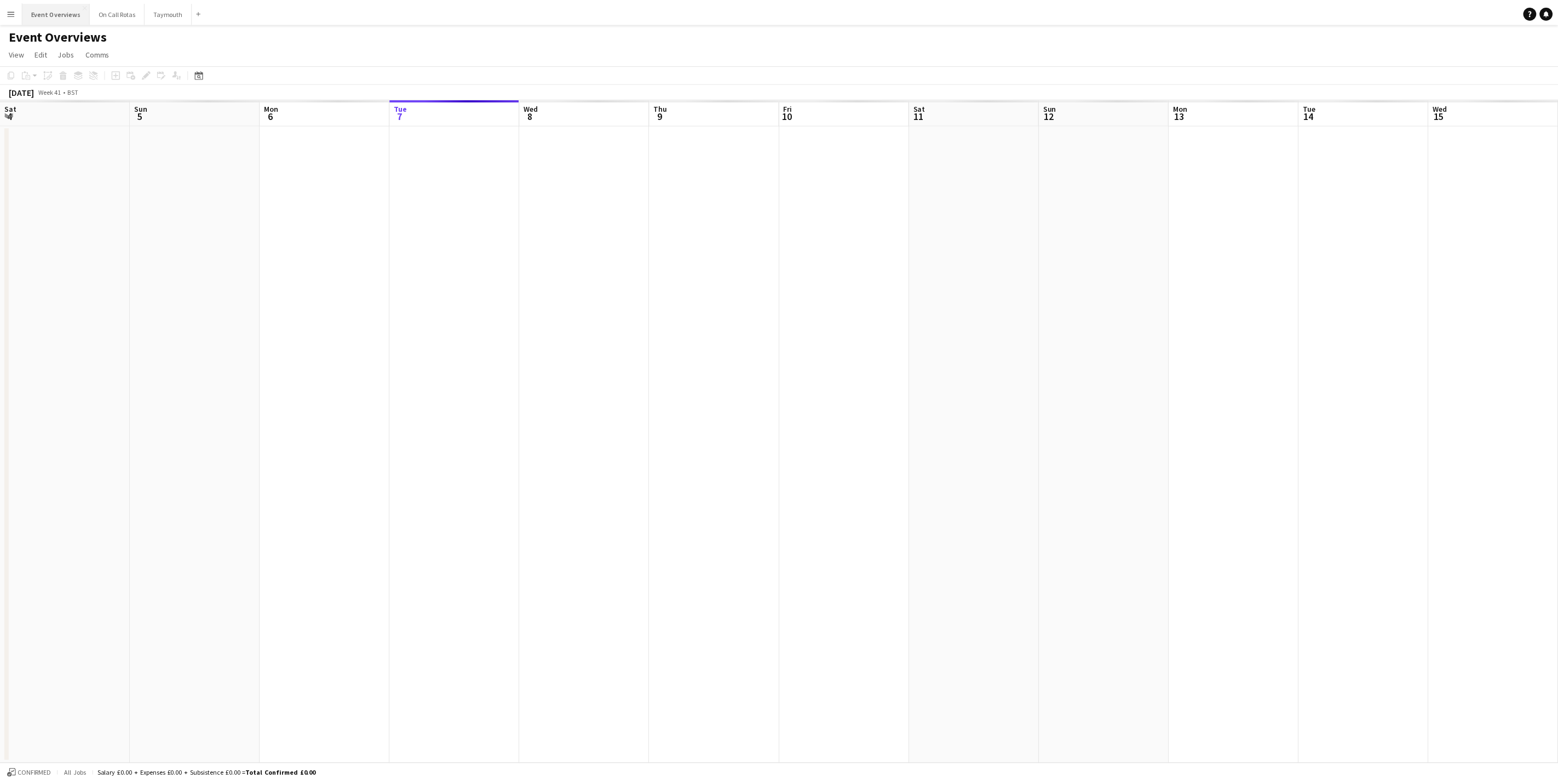
scroll to position [0, 262]
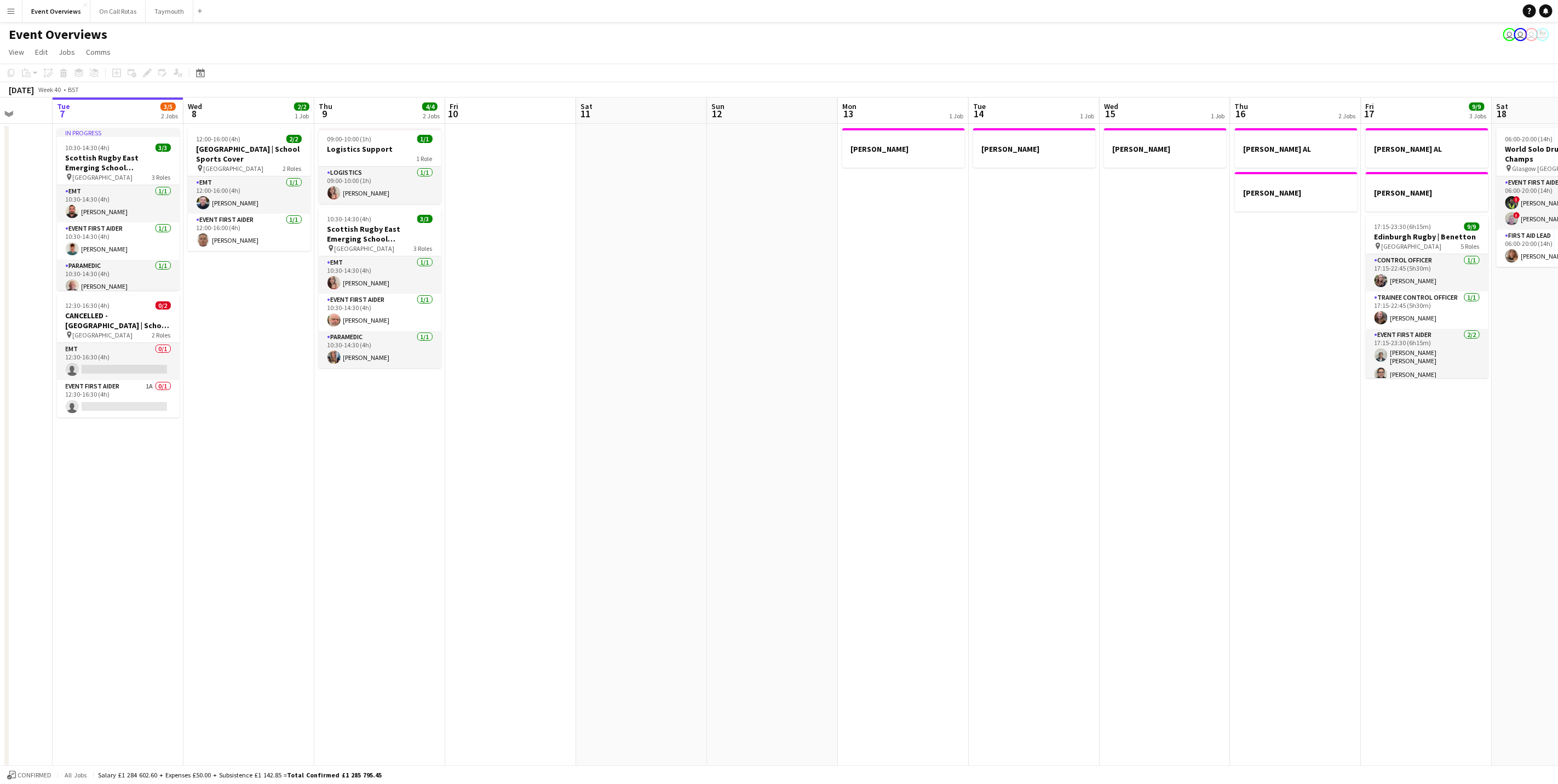
drag, startPoint x: 622, startPoint y: 424, endPoint x: 428, endPoint y: 36, distance: 433.8
click at [676, 401] on app-calendar-viewport "Sat 4 13/13 7 Jobs Sun 5 Mon 6 Tue 7 3/5 2 Jobs Wed 8 2/2 1 Job Thu 9 4/4 2 Job…" at bounding box center [779, 545] width 1558 height 895
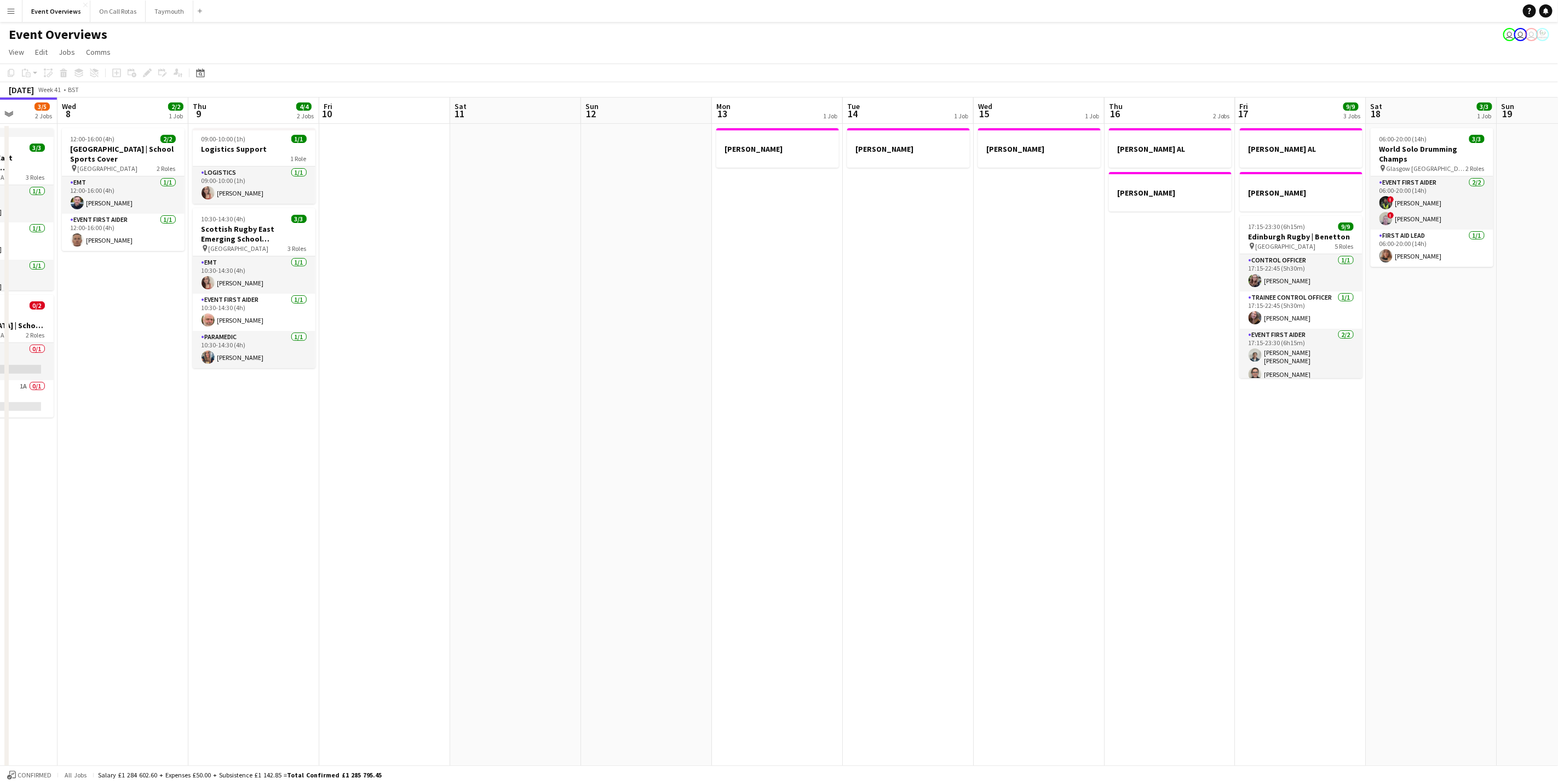
drag, startPoint x: 490, startPoint y: 561, endPoint x: 171, endPoint y: 47, distance: 604.9
click at [401, 309] on app-calendar-viewport "Sun 5 Mon 6 Tue 7 3/5 2 Jobs Wed 8 2/2 1 Job Thu 9 4/4 2 Jobs Fri 10 Sat 11 Sun…" at bounding box center [779, 545] width 1558 height 895
